Goal: Information Seeking & Learning: Learn about a topic

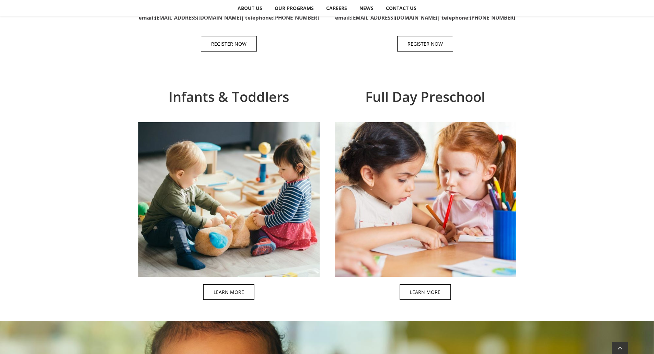
scroll to position [584, 0]
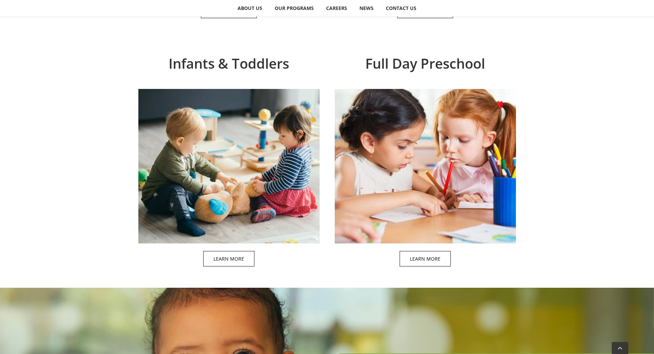
click at [215, 255] on span at bounding box center [236, 163] width 181 height 221
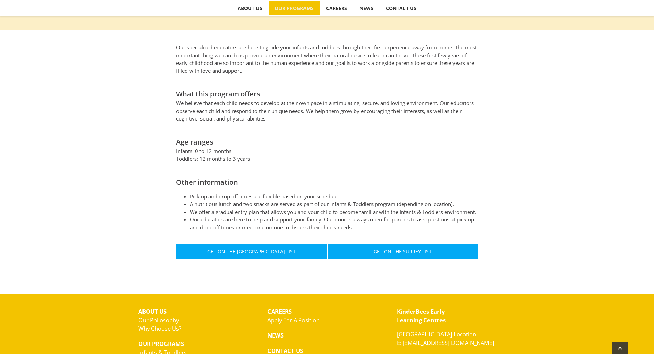
scroll to position [275, 0]
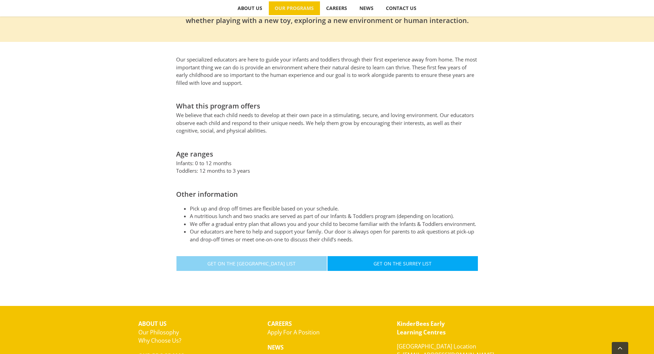
click at [241, 263] on span "Get On The [GEOGRAPHIC_DATA] List" at bounding box center [251, 264] width 88 height 6
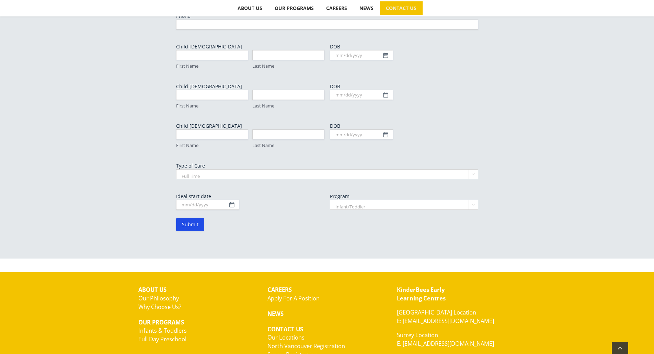
scroll to position [395, 0]
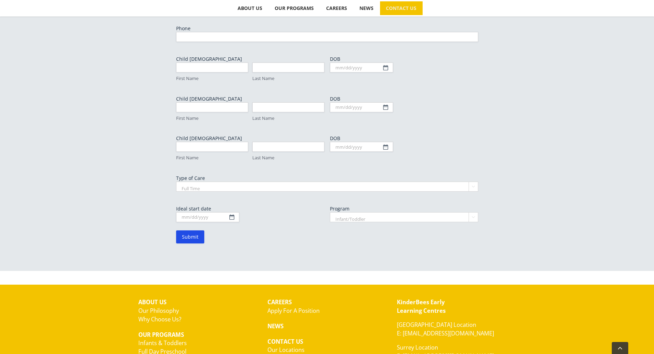
click at [316, 182] on select "Full Time Part Time" at bounding box center [327, 187] width 302 height 10
click at [108, 159] on div "To join our North Vancouver waiting list please fill out form below, email us a…" at bounding box center [327, 77] width 654 height 388
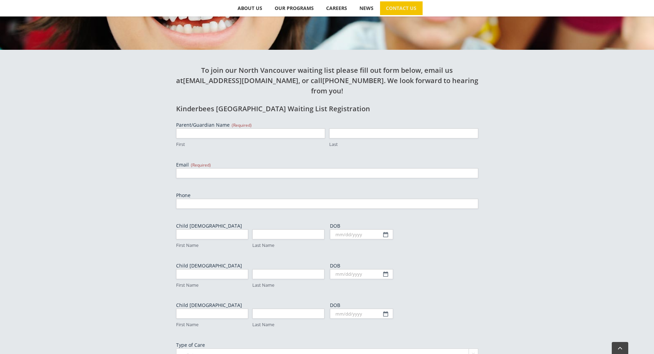
scroll to position [223, 0]
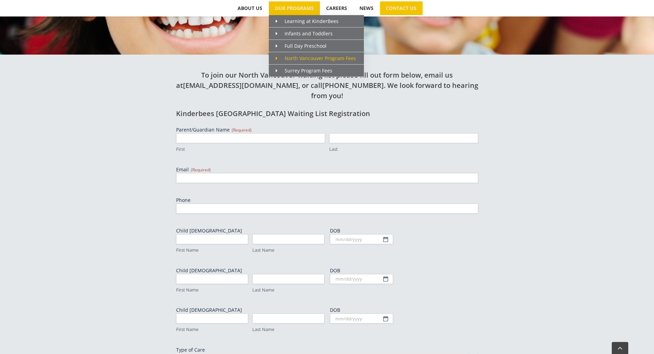
click at [285, 59] on span "North Vancouver Program Fees" at bounding box center [316, 58] width 80 height 7
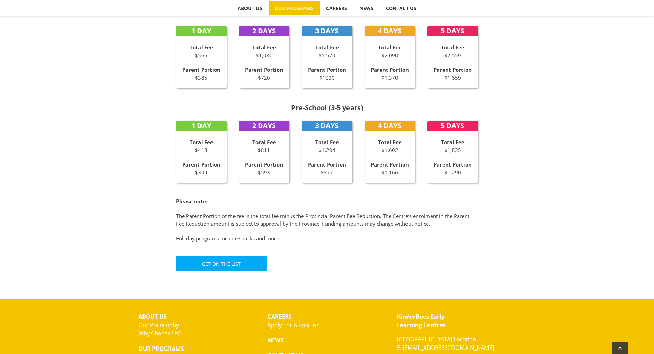
scroll to position [344, 0]
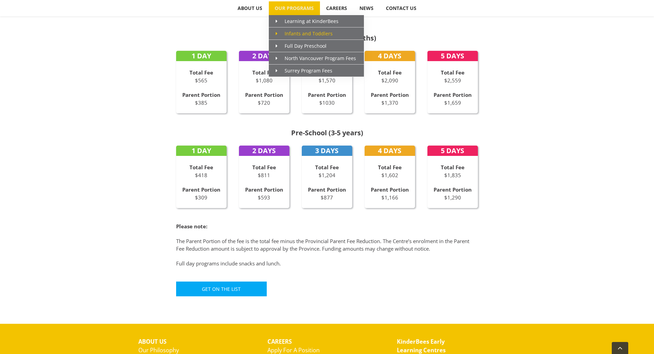
click at [297, 32] on span "Infants and Toddlers" at bounding box center [304, 33] width 57 height 7
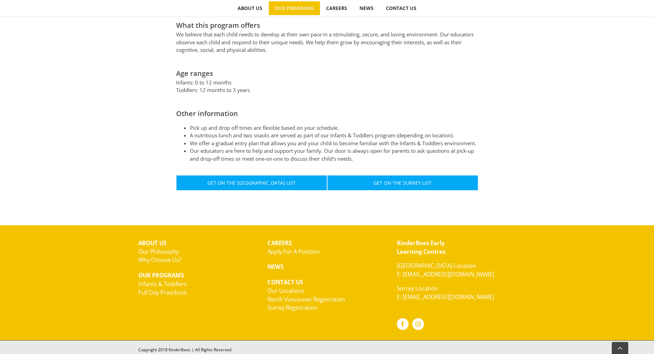
scroll to position [359, 0]
